Goal: Task Accomplishment & Management: Use online tool/utility

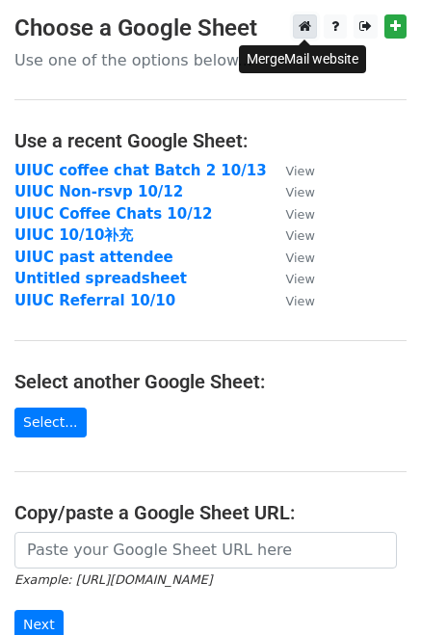
click at [306, 28] on icon at bounding box center [305, 25] width 13 height 13
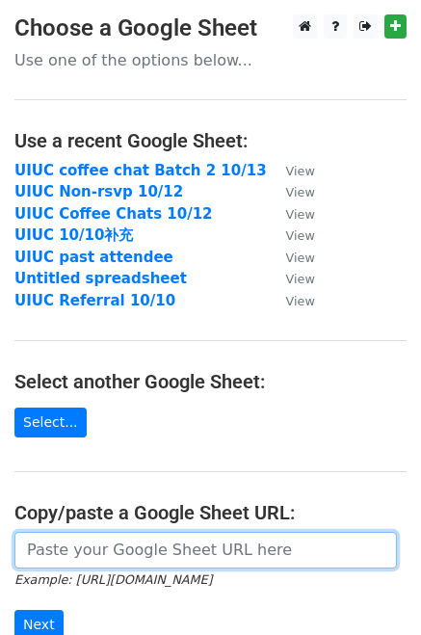
click at [87, 549] on input "url" at bounding box center [205, 550] width 383 height 37
paste input "[URL][DOMAIN_NAME]"
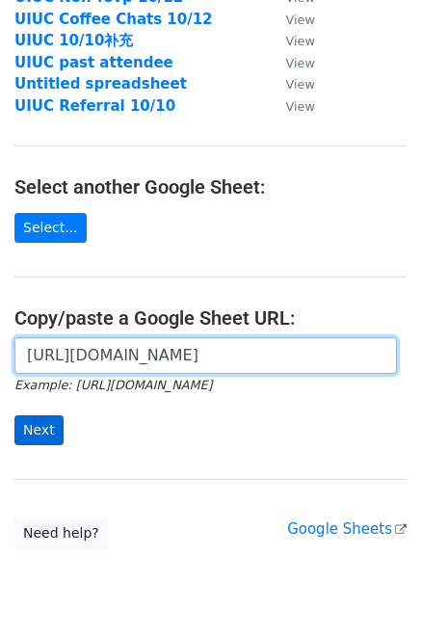
type input "[URL][DOMAIN_NAME]"
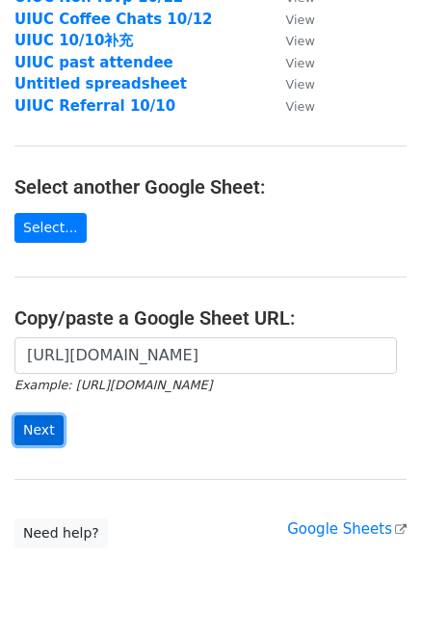
click at [37, 425] on input "Next" at bounding box center [38, 430] width 49 height 30
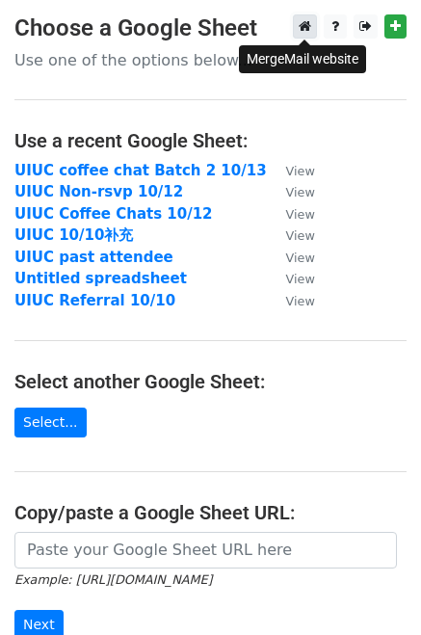
click at [295, 25] on link at bounding box center [305, 26] width 24 height 24
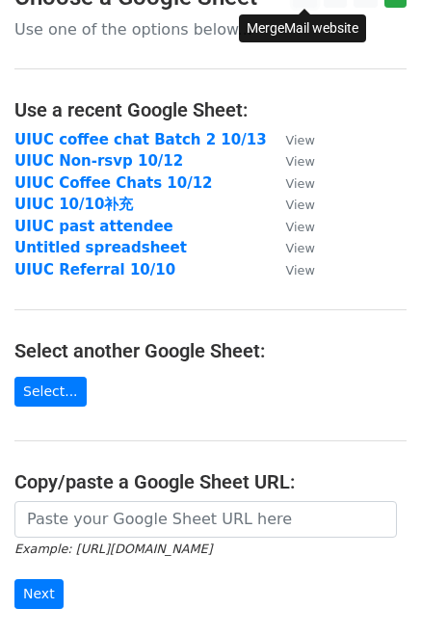
scroll to position [216, 0]
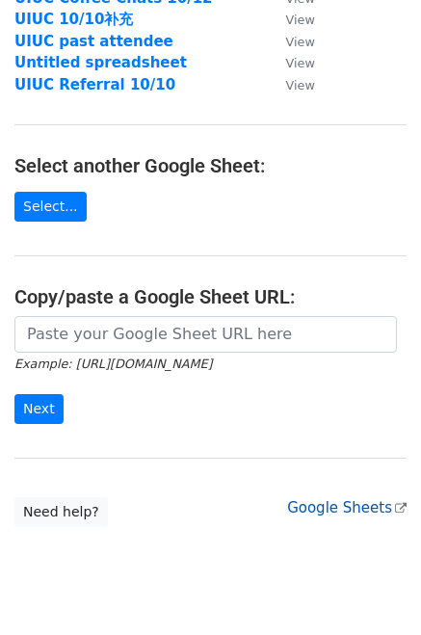
click at [349, 503] on link "Google Sheets" at bounding box center [346, 507] width 119 height 17
click at [139, 316] on div at bounding box center [210, 334] width 392 height 37
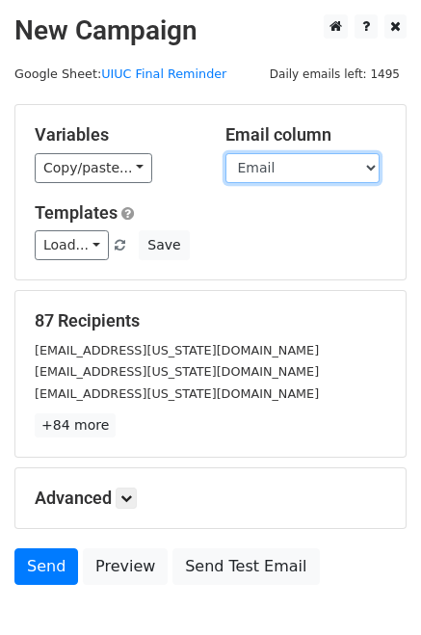
click at [270, 167] on select "Name Email" at bounding box center [302, 168] width 154 height 30
click at [225, 153] on select "Name Email" at bounding box center [302, 168] width 154 height 30
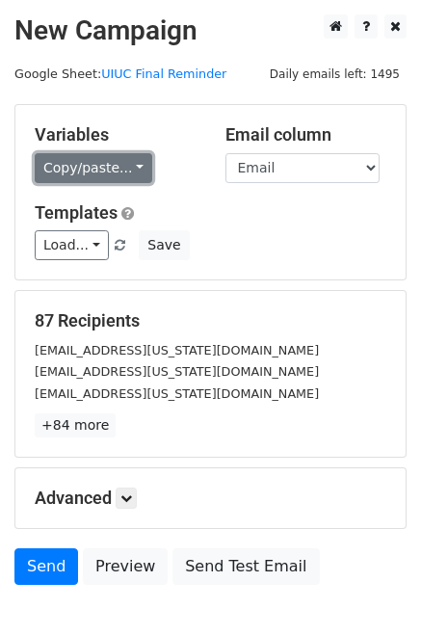
click at [92, 169] on link "Copy/paste..." at bounding box center [94, 168] width 118 height 30
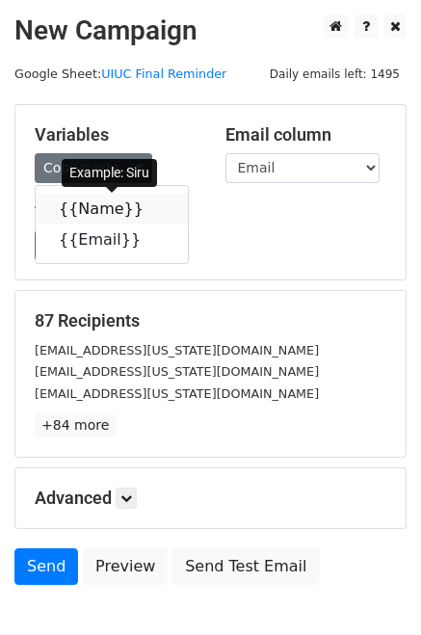
click at [100, 211] on link "{{Name}}" at bounding box center [112, 209] width 152 height 31
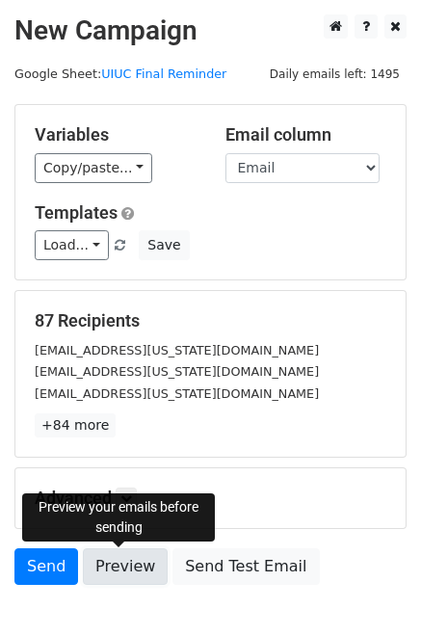
click at [137, 568] on link "Preview" at bounding box center [125, 566] width 85 height 37
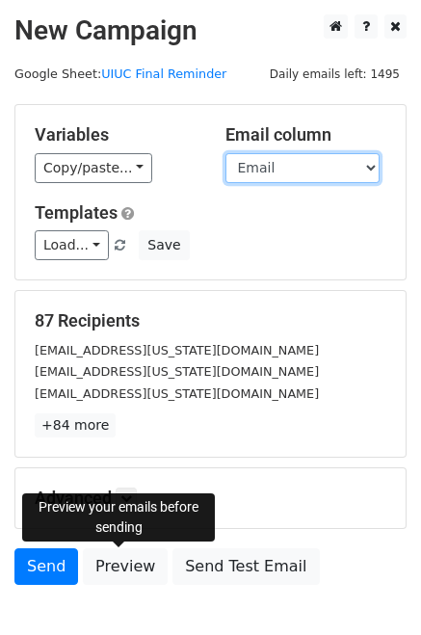
click at [272, 166] on select "Name Email" at bounding box center [302, 168] width 154 height 30
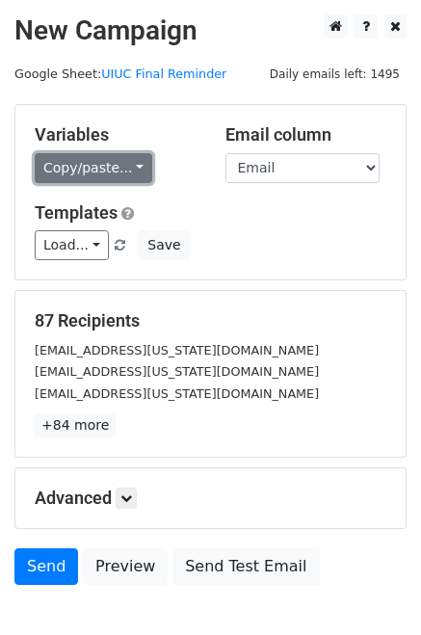
click at [90, 167] on link "Copy/paste..." at bounding box center [94, 168] width 118 height 30
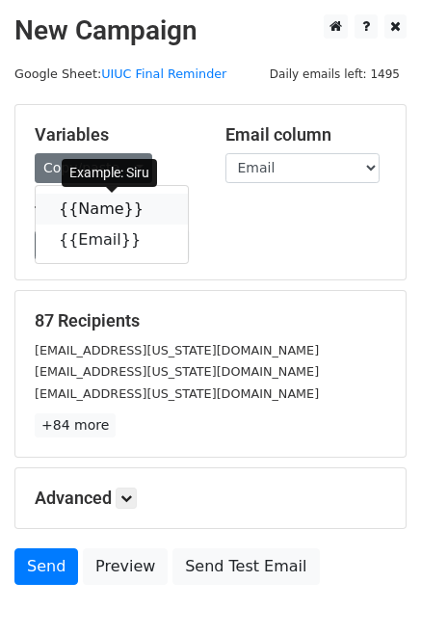
drag, startPoint x: 103, startPoint y: 204, endPoint x: 198, endPoint y: 182, distance: 97.0
click at [103, 204] on link "{{Name}}" at bounding box center [112, 209] width 152 height 31
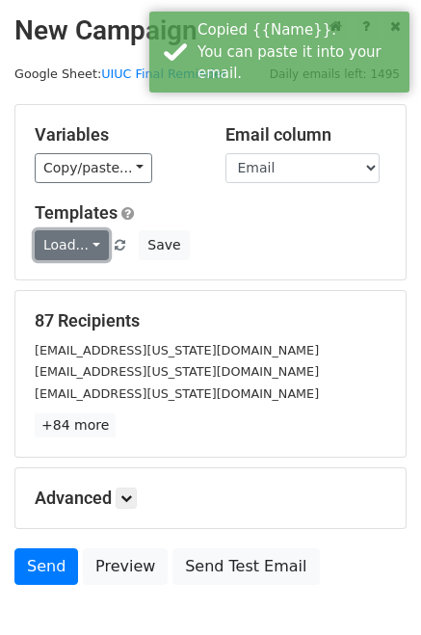
click at [74, 242] on link "Load..." at bounding box center [72, 245] width 74 height 30
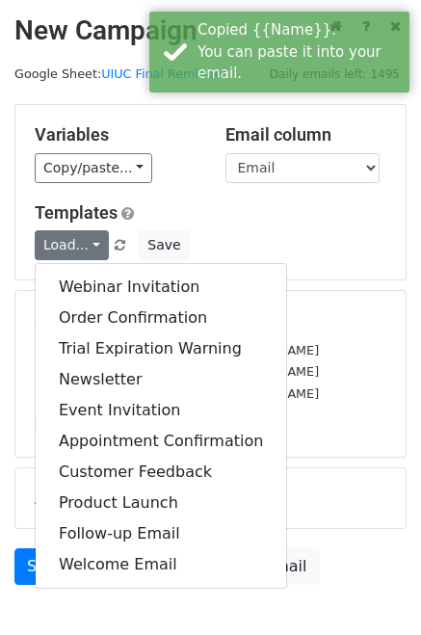
click at [250, 215] on h5 "Templates" at bounding box center [211, 212] width 352 height 21
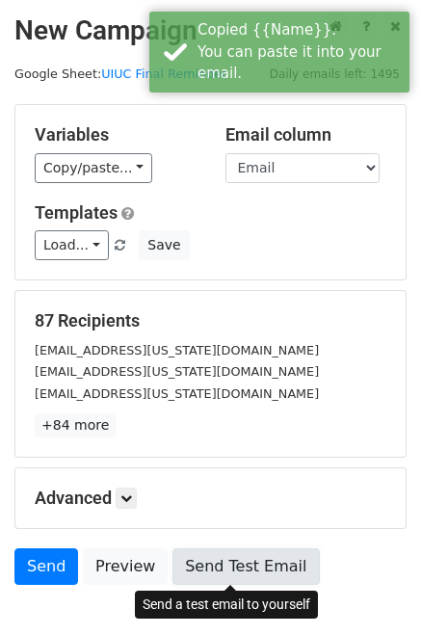
click at [227, 574] on link "Send Test Email" at bounding box center [245, 566] width 146 height 37
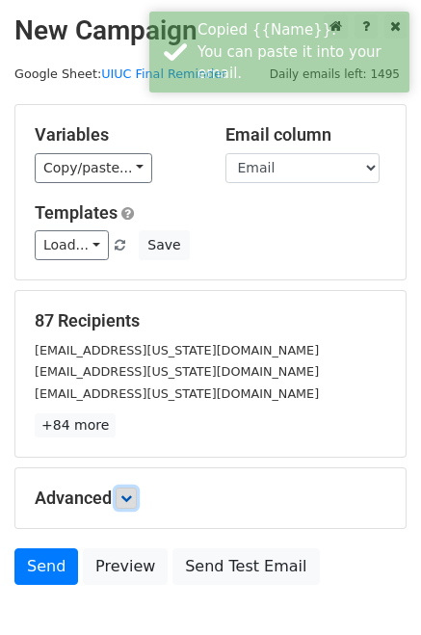
click at [137, 502] on link at bounding box center [126, 498] width 21 height 21
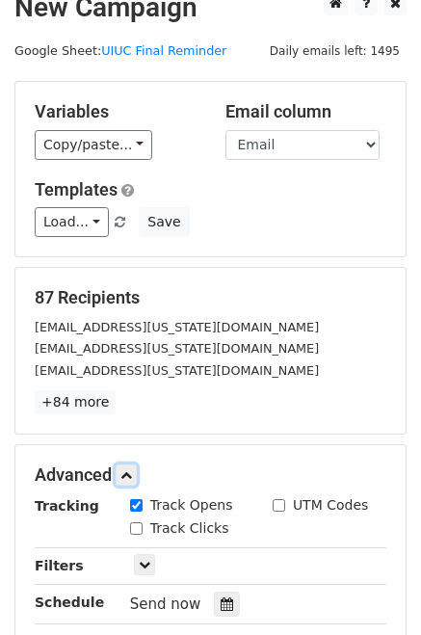
scroll to position [43, 0]
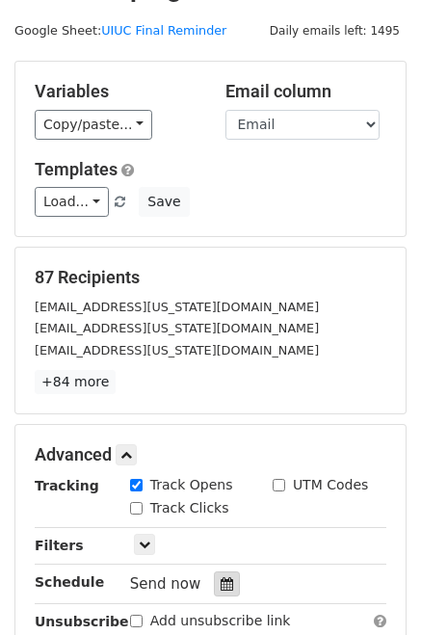
click at [225, 578] on div at bounding box center [227, 583] width 26 height 25
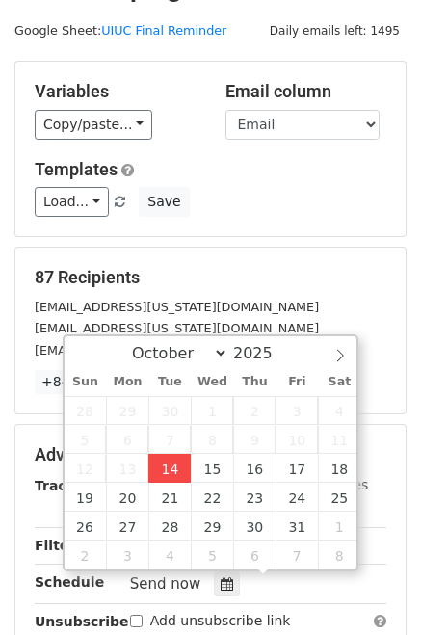
type input "2025-10-14 12:00"
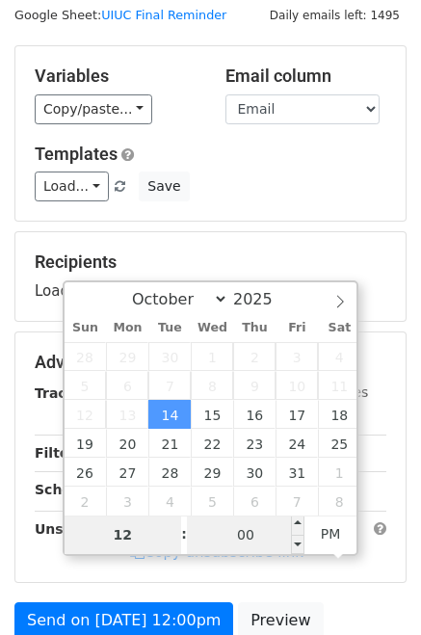
scroll to position [63, 0]
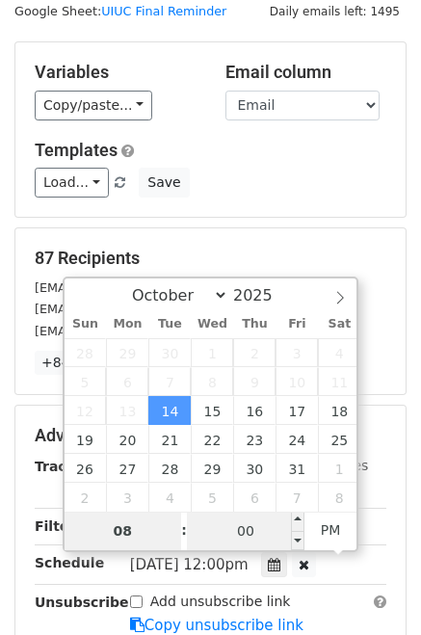
type input "08"
type input "2025-10-14 20:00"
click at [215, 533] on input "00" at bounding box center [246, 531] width 118 height 39
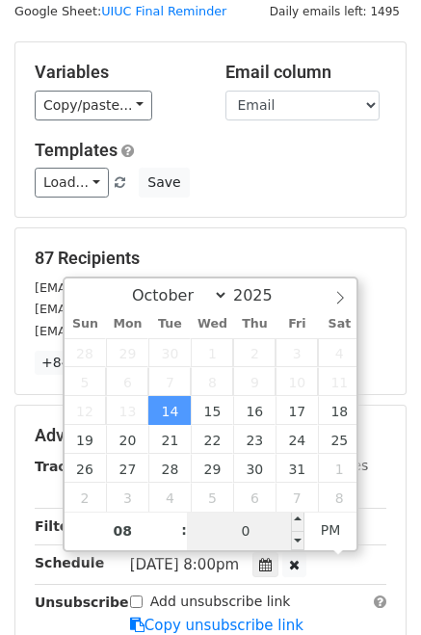
type input "06"
type input "2025-10-14 08:06"
click at [331, 528] on span "PM" at bounding box center [331, 530] width 53 height 39
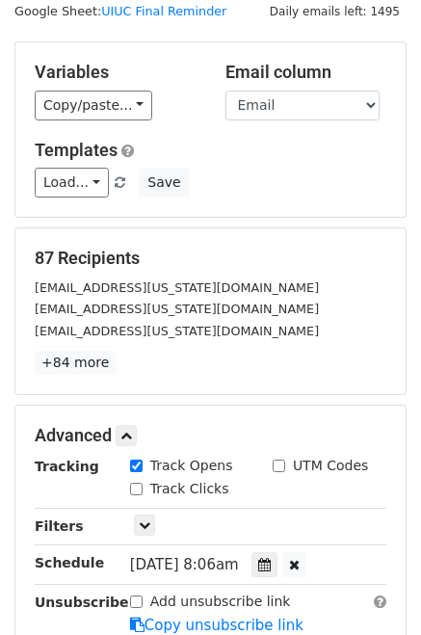
click at [358, 197] on div "Load... Webinar Invitation Order Confirmation Trial Expiration Warning Newslett…" at bounding box center [210, 183] width 381 height 30
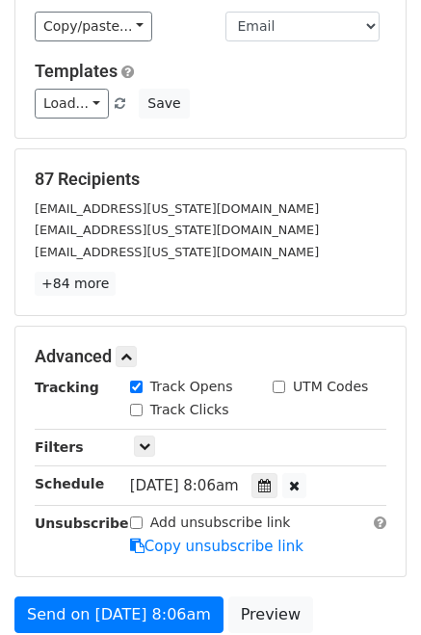
scroll to position [144, 0]
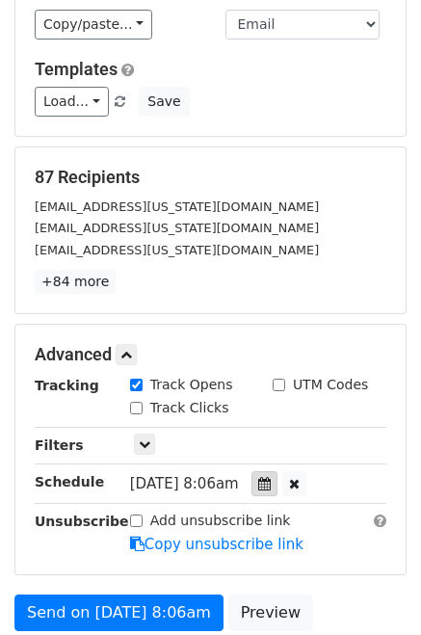
click at [276, 484] on div at bounding box center [265, 483] width 26 height 25
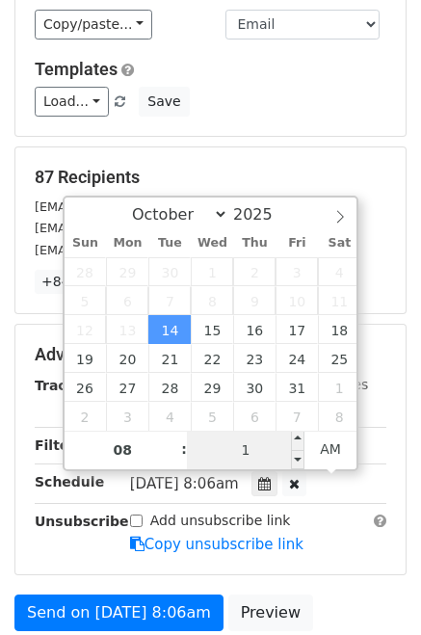
type input "16"
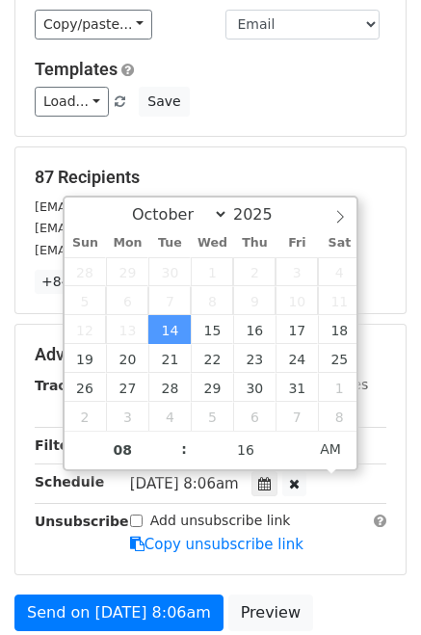
type input "2025-10-14 08:16"
click at [375, 474] on div "Tue, Oct 14, 8:06am 2025-10-14 08:16" at bounding box center [258, 484] width 285 height 26
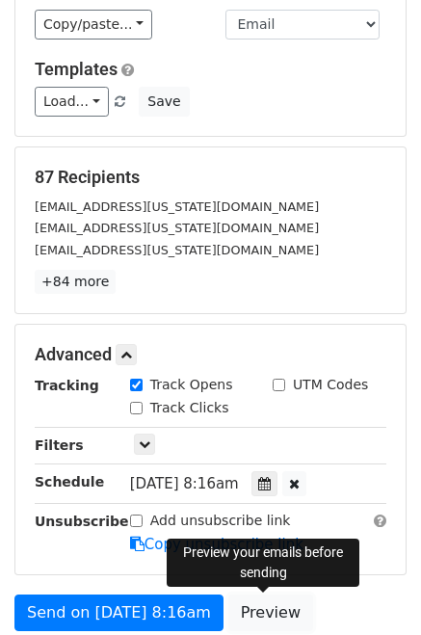
drag, startPoint x: 252, startPoint y: 604, endPoint x: 229, endPoint y: 593, distance: 25.0
click at [251, 603] on link "Preview" at bounding box center [270, 613] width 85 height 37
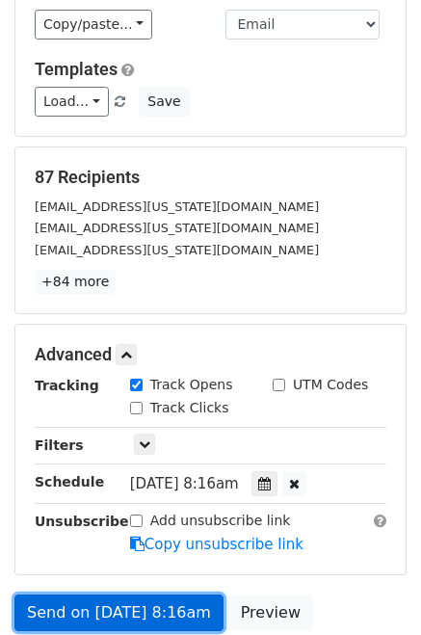
click at [138, 617] on link "Send on Oct 14 at 8:16am" at bounding box center [118, 613] width 209 height 37
